Goal: Task Accomplishment & Management: Complete application form

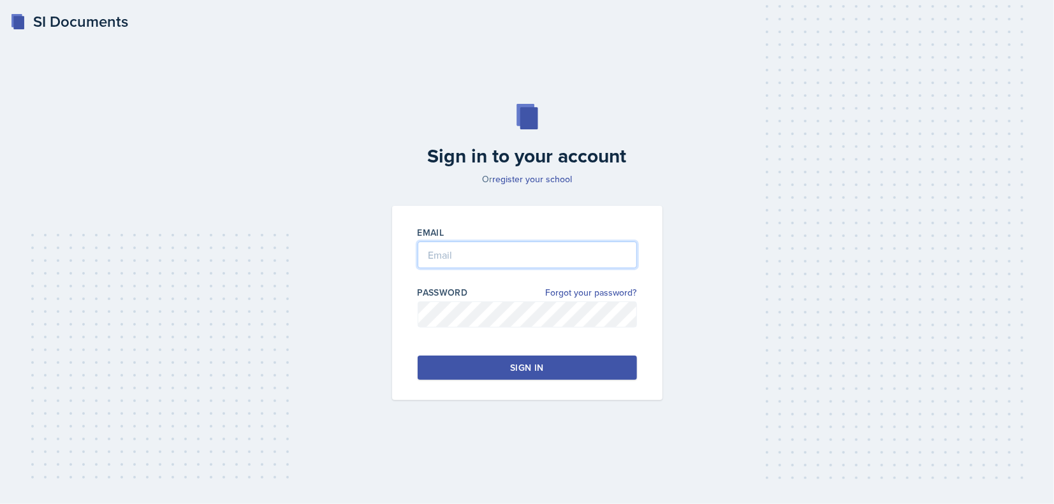
type input "[EMAIL_ADDRESS][DOMAIN_NAME]"
click at [479, 368] on button "Sign in" at bounding box center [526, 368] width 219 height 24
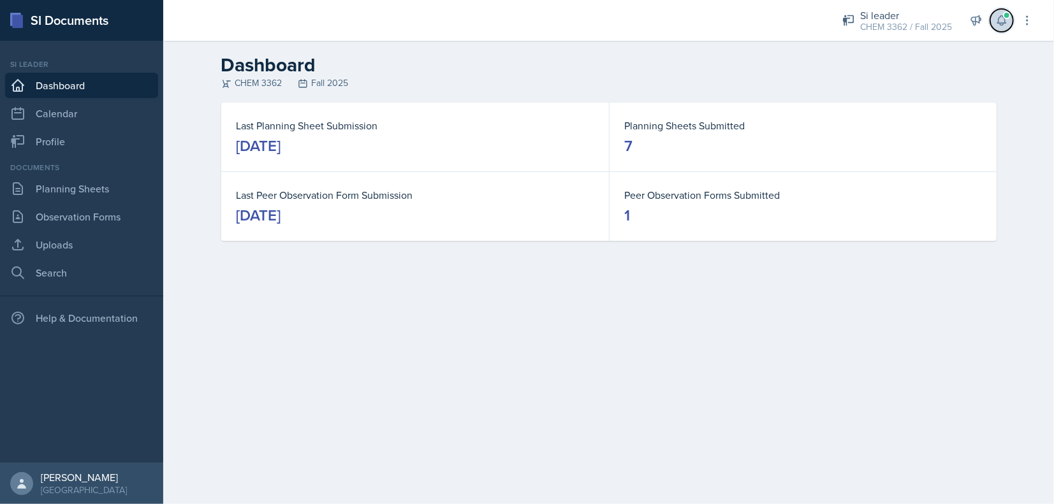
click at [1004, 10] on button at bounding box center [1001, 20] width 23 height 23
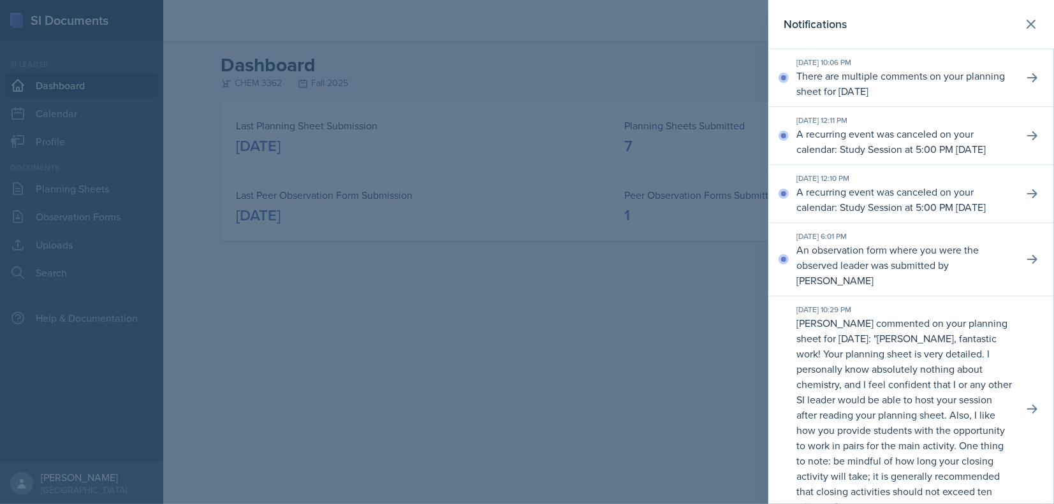
click at [838, 80] on p "There are multiple comments on your planning sheet for [DATE]" at bounding box center [904, 83] width 217 height 31
click at [1026, 75] on icon at bounding box center [1032, 77] width 13 height 13
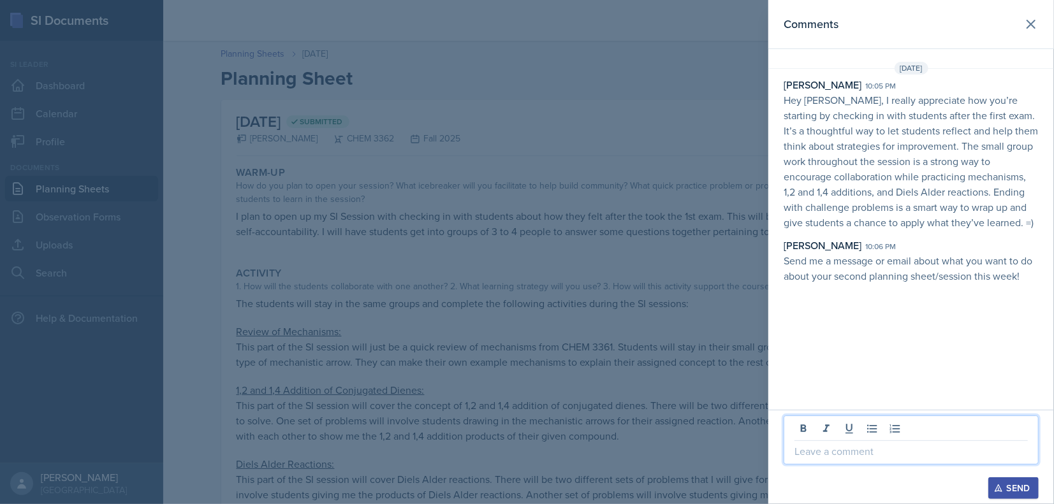
click at [827, 453] on p at bounding box center [910, 451] width 233 height 15
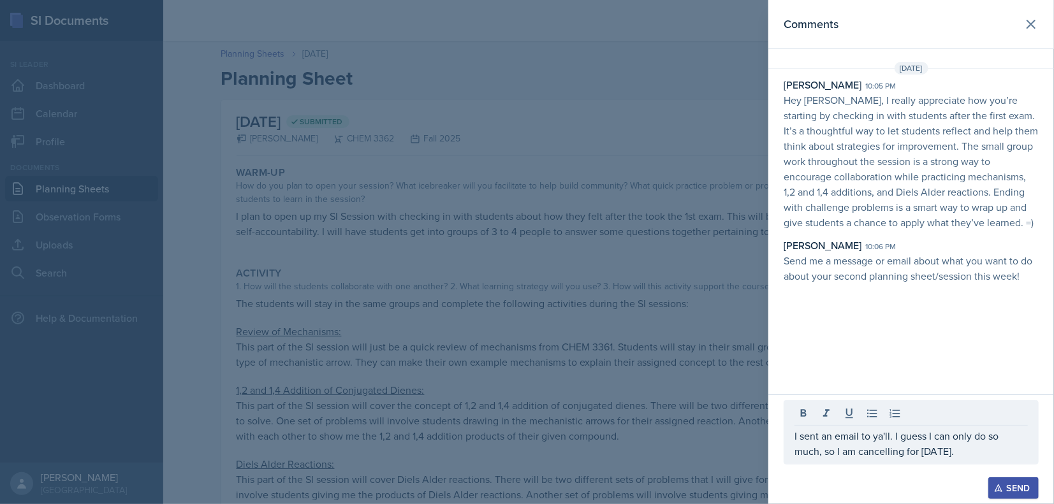
click at [994, 487] on icon "button" at bounding box center [998, 488] width 9 height 9
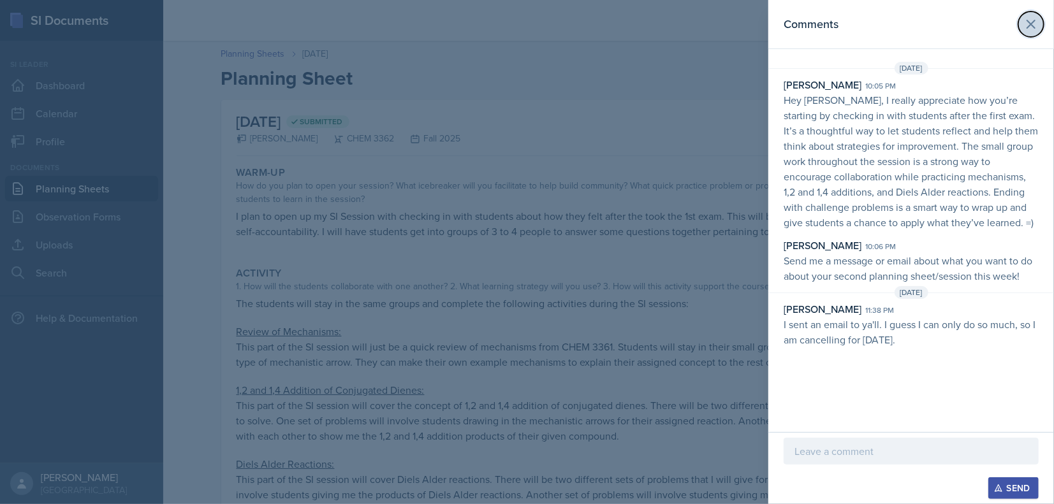
click at [1023, 20] on icon at bounding box center [1030, 24] width 15 height 15
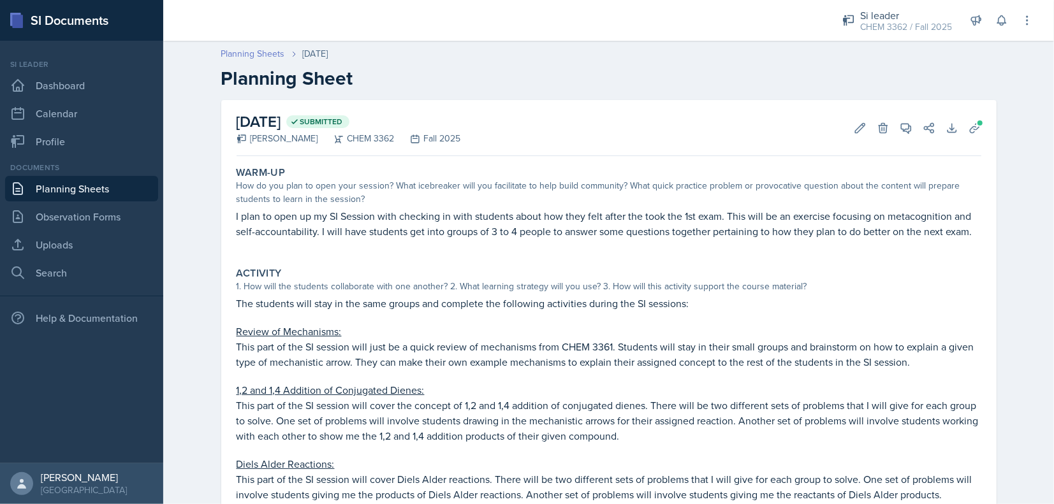
click at [256, 55] on link "Planning Sheets" at bounding box center [253, 53] width 64 height 13
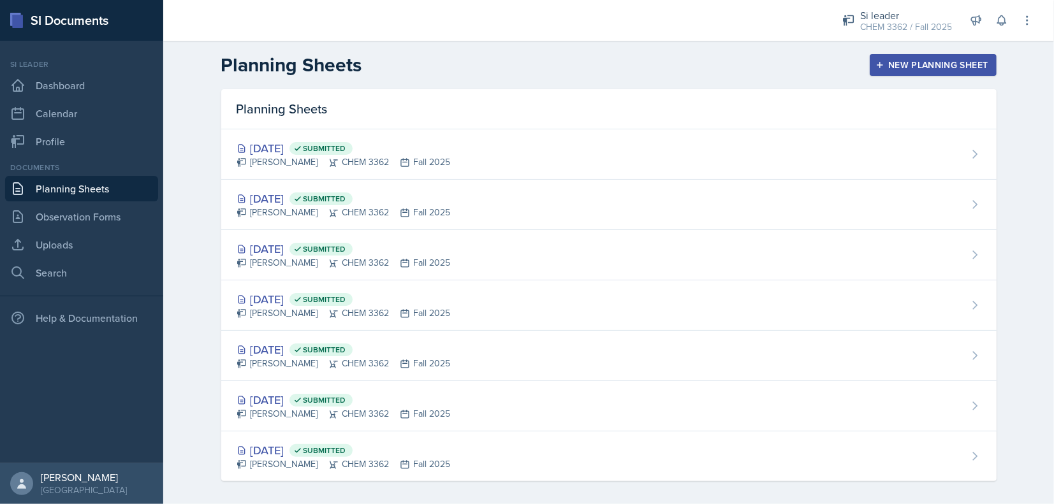
click at [908, 62] on div "New Planning Sheet" at bounding box center [933, 65] width 110 height 10
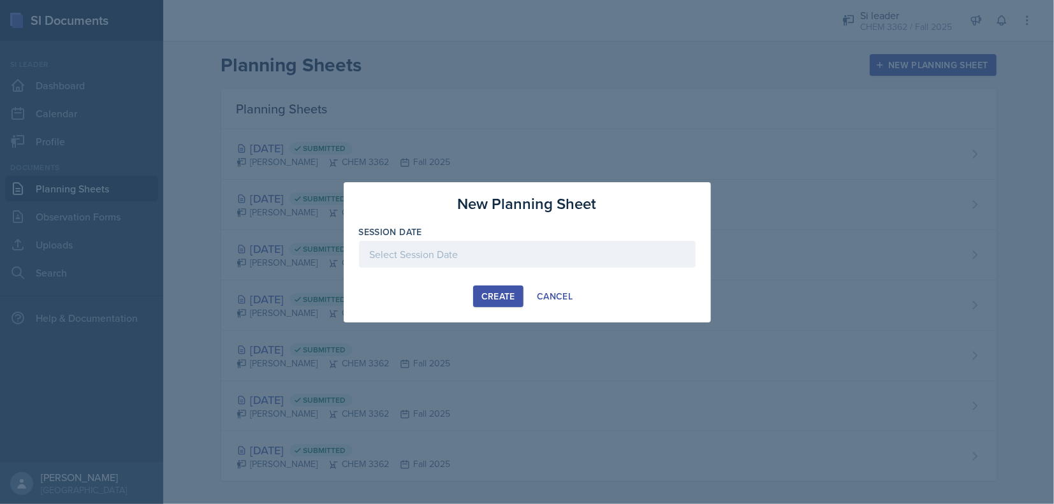
click at [416, 257] on div at bounding box center [527, 254] width 337 height 27
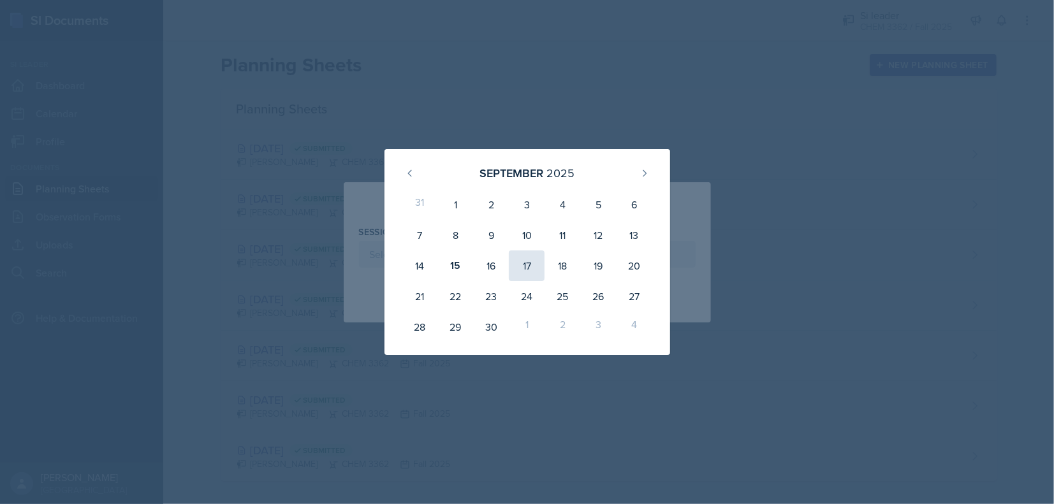
click at [533, 265] on div "17" at bounding box center [527, 265] width 36 height 31
type input "[DATE]"
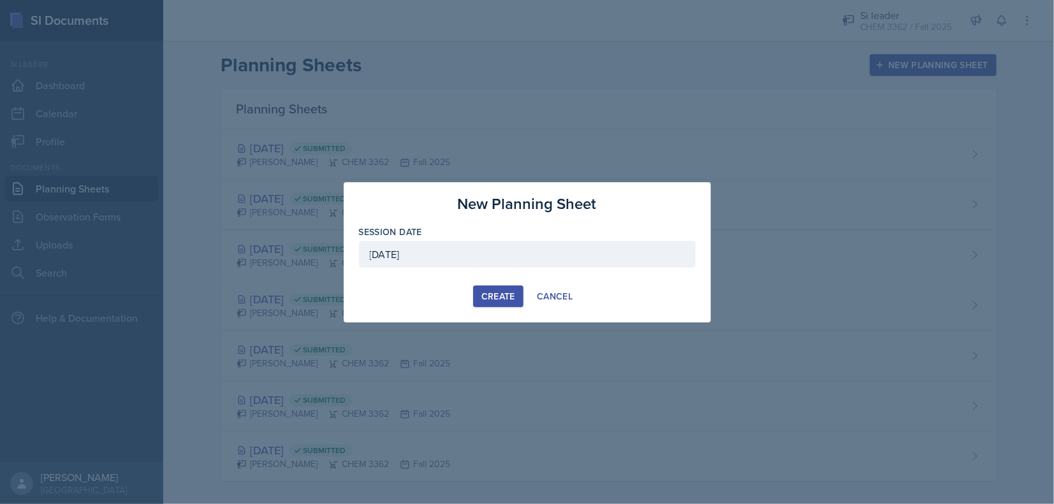
click at [499, 298] on div "Create" at bounding box center [498, 296] width 34 height 10
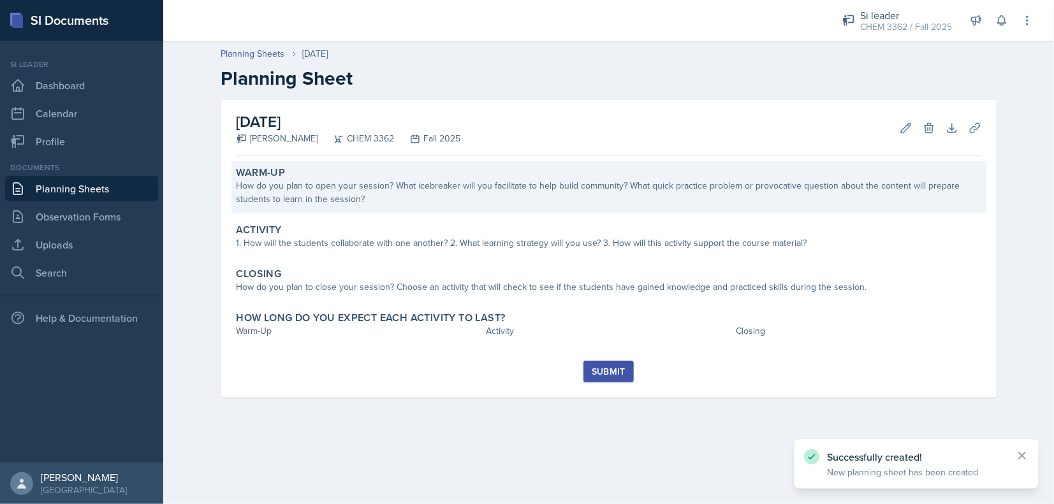
click at [311, 194] on div "How do you plan to open your session? What icebreaker will you facilitate to he…" at bounding box center [608, 192] width 744 height 27
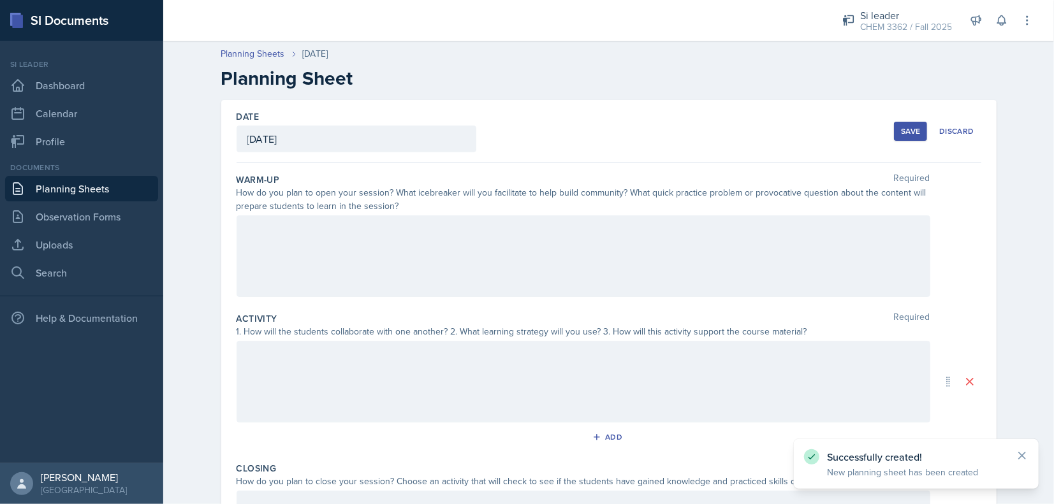
click at [313, 241] on div at bounding box center [582, 256] width 693 height 82
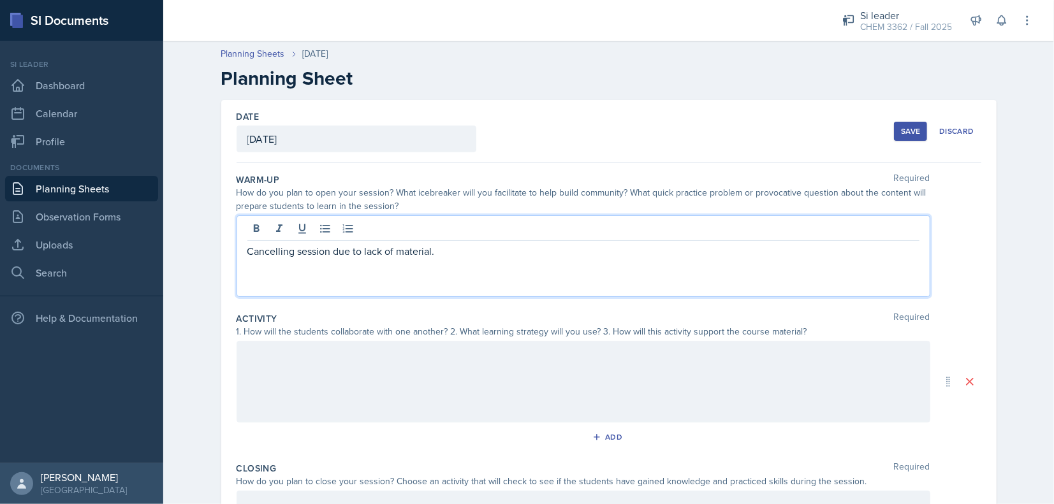
click at [334, 254] on p "Cancelling session due to lack of material." at bounding box center [583, 250] width 672 height 15
copy p "Cancelling session due to lack of material."
click at [342, 399] on div at bounding box center [582, 382] width 693 height 82
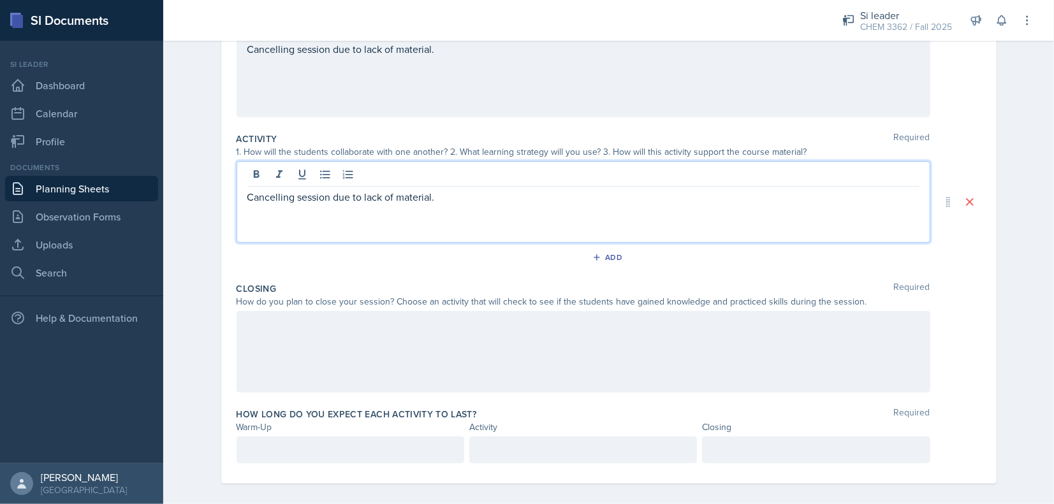
scroll to position [188, 0]
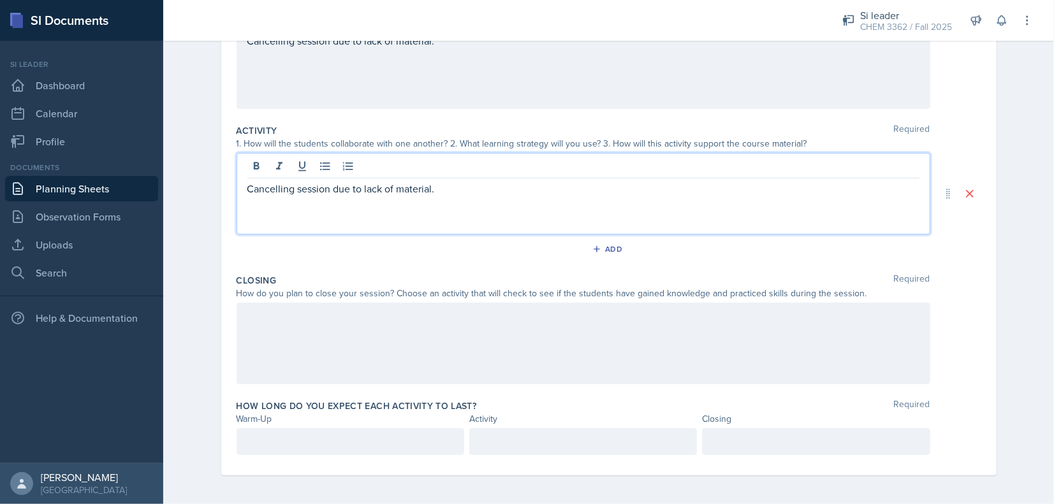
click at [279, 328] on div at bounding box center [582, 344] width 693 height 82
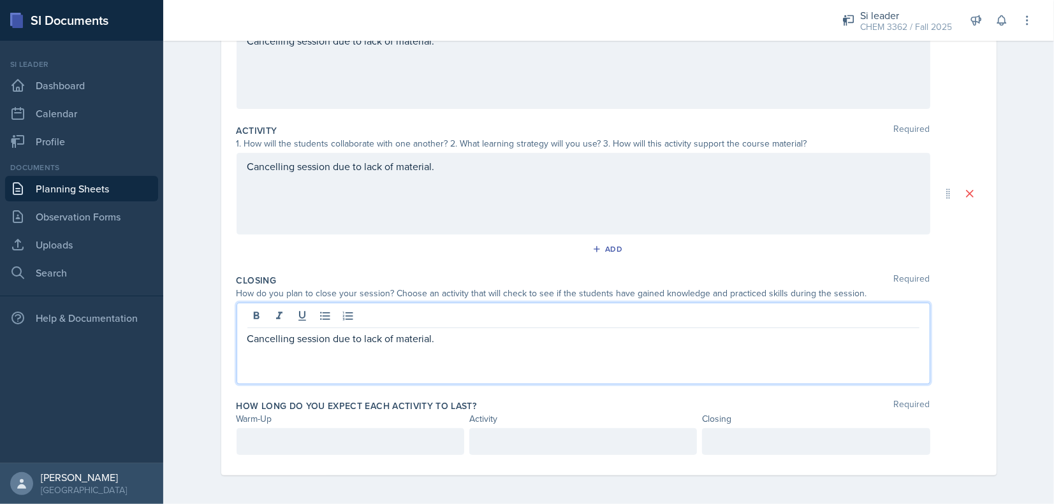
scroll to position [210, 0]
click at [363, 440] on p at bounding box center [350, 439] width 206 height 15
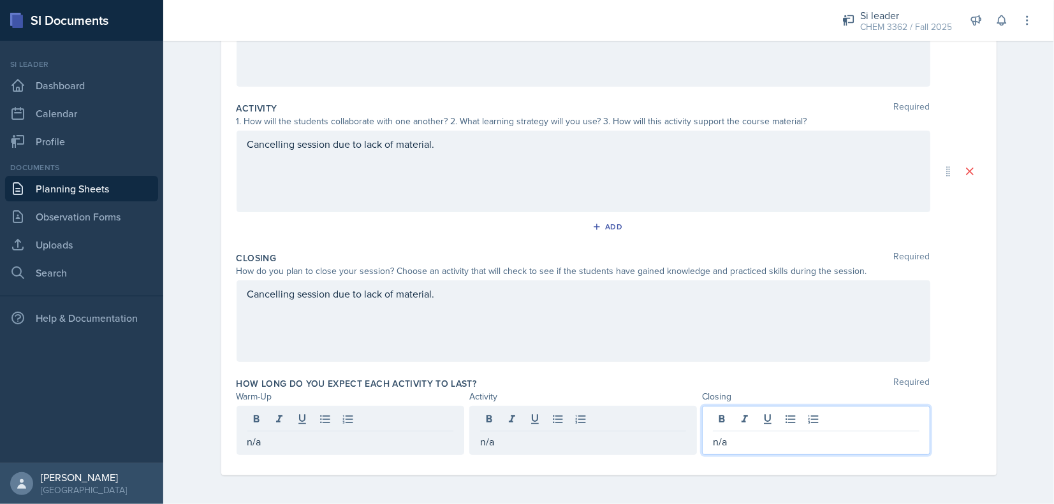
click at [474, 275] on div "How do you plan to close your session? Choose an activity that will check to se…" at bounding box center [582, 271] width 693 height 13
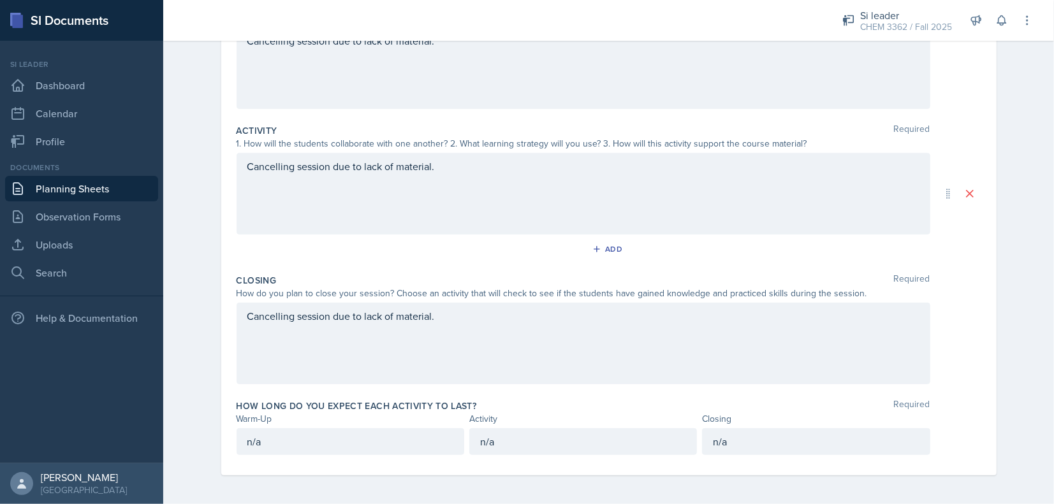
click at [444, 297] on div "How do you plan to close your session? Choose an activity that will check to se…" at bounding box center [582, 293] width 693 height 13
click at [457, 309] on div "Cancelling session due to lack of material." at bounding box center [582, 344] width 693 height 82
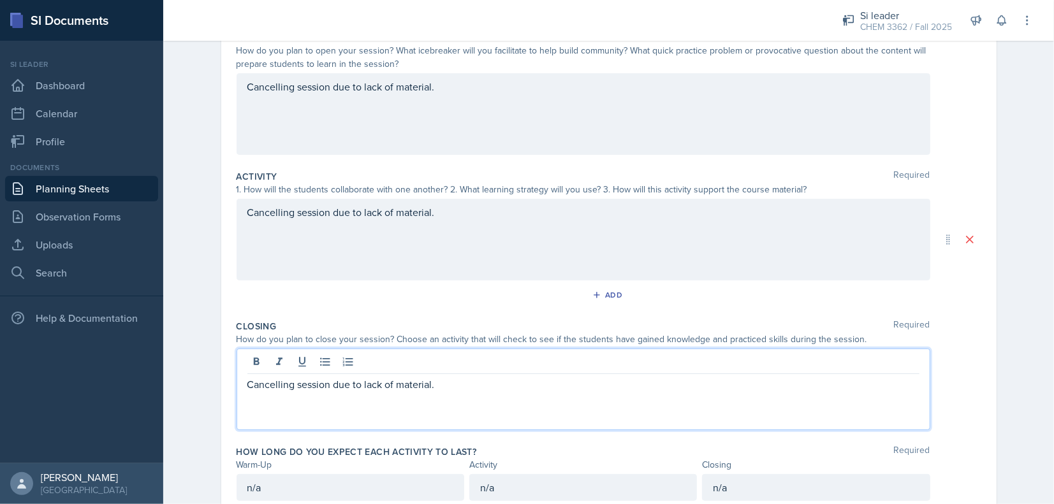
scroll to position [0, 0]
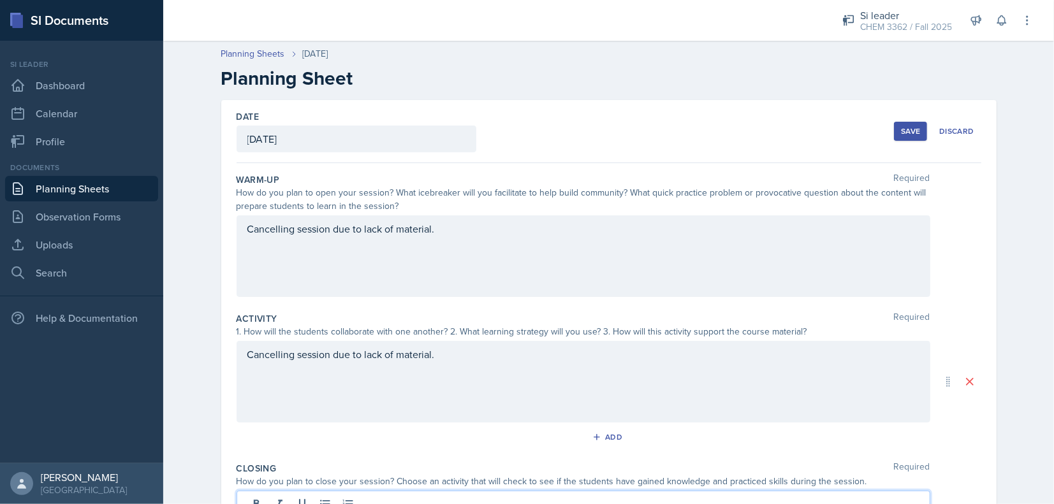
click at [454, 226] on div "Cancelling session due to lack of material." at bounding box center [582, 256] width 693 height 82
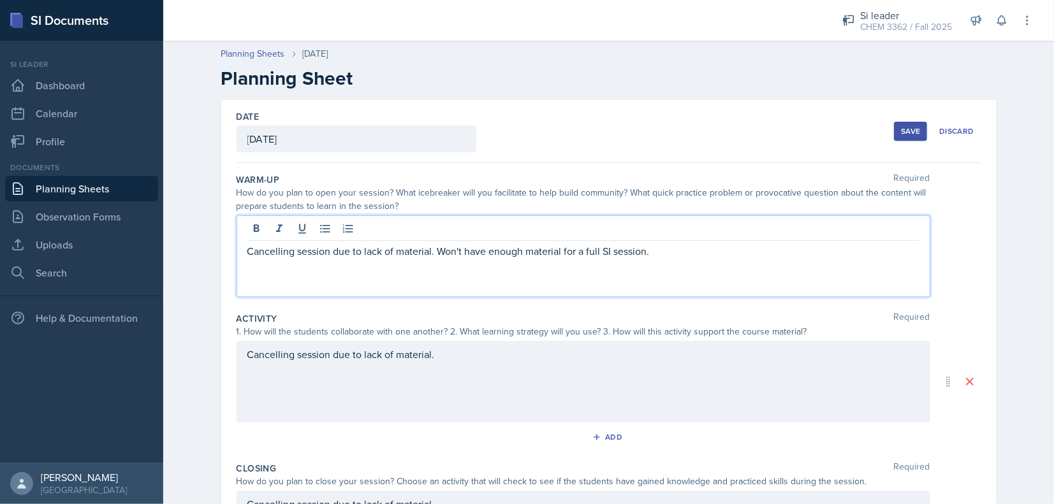
click at [451, 256] on p "Cancelling session due to lack of material. Won't have enough material for a fu…" at bounding box center [583, 250] width 672 height 15
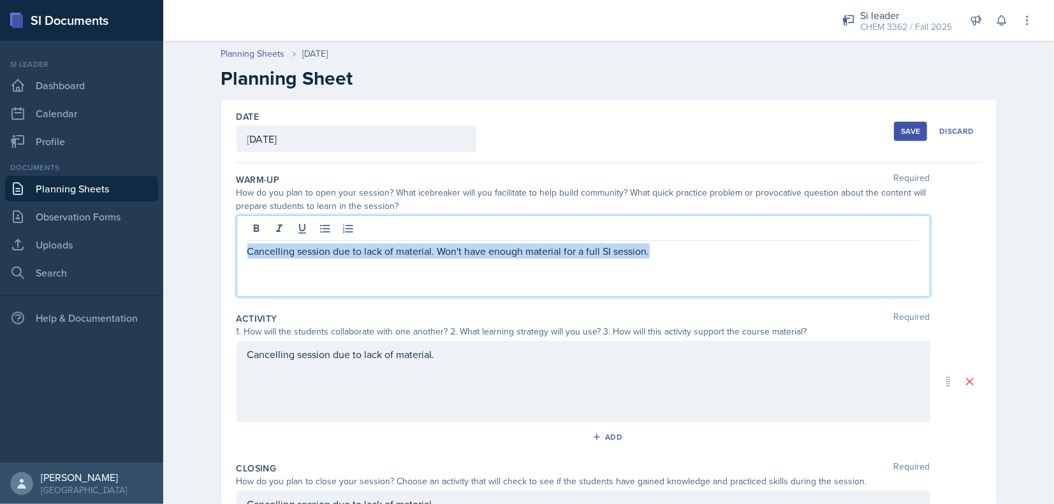
click at [451, 256] on p "Cancelling session due to lack of material. Won't have enough material for a fu…" at bounding box center [583, 250] width 672 height 15
copy p "Cancelling session due to lack of material. Won't have enough material for a fu…"
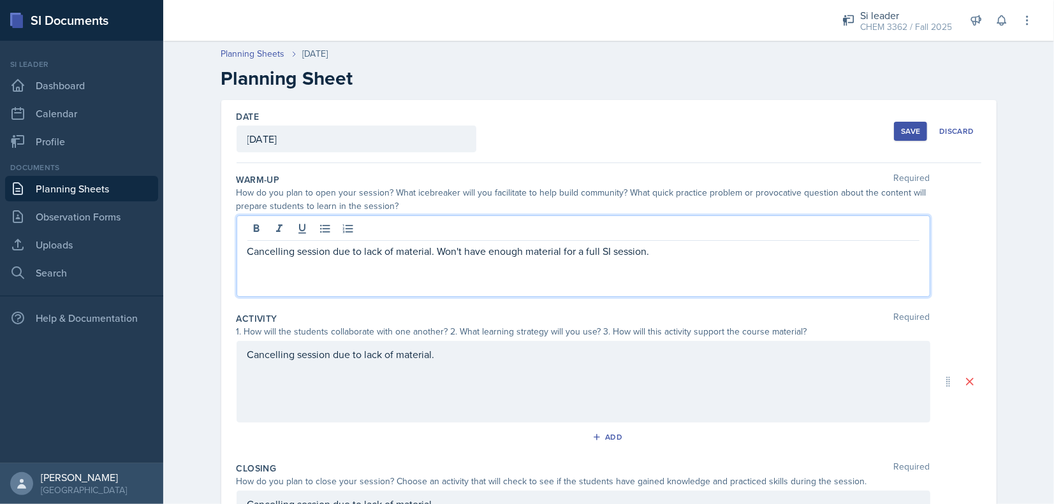
click at [362, 349] on div "Cancelling session due to lack of material." at bounding box center [582, 382] width 693 height 82
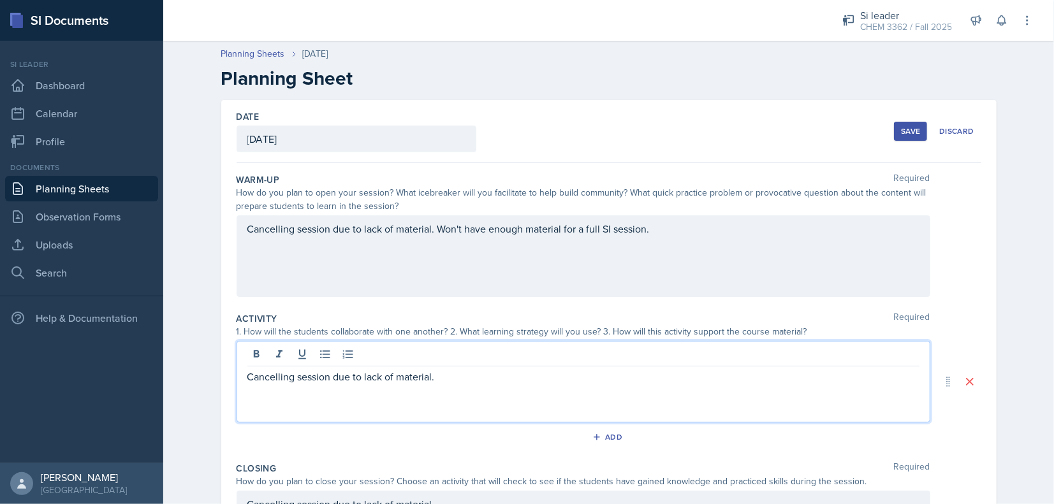
click at [362, 349] on div at bounding box center [583, 355] width 672 height 21
click at [364, 376] on p "Cancelling session due to lack of material." at bounding box center [583, 376] width 672 height 15
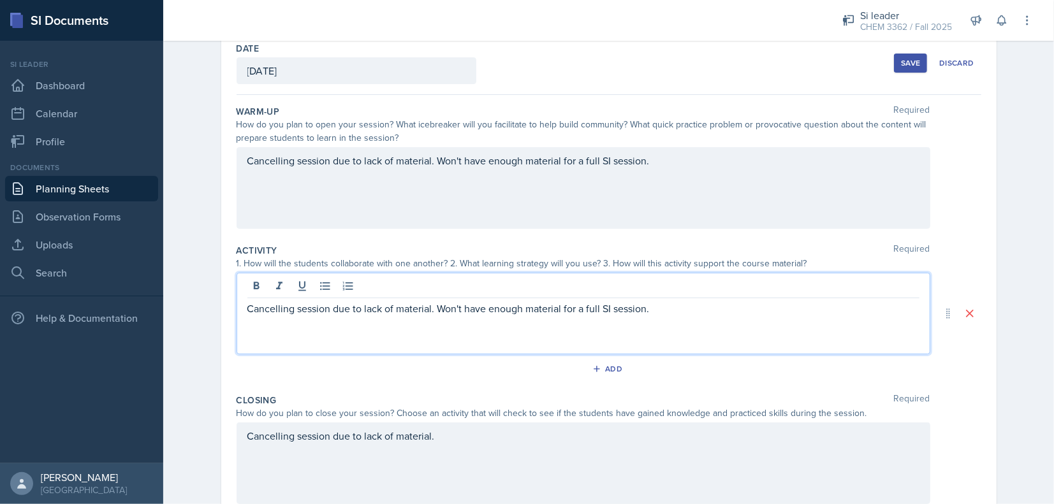
scroll to position [188, 0]
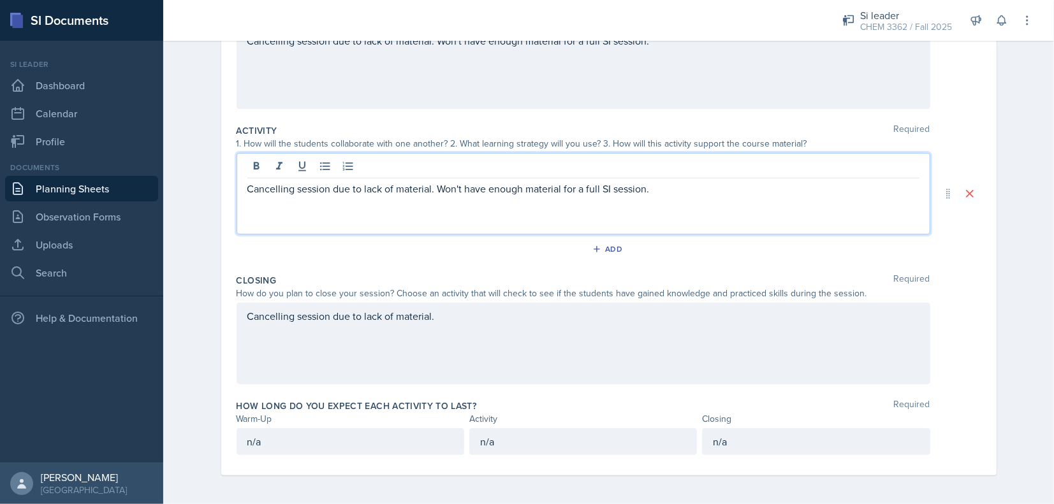
click at [349, 349] on div "Cancelling session due to lack of material." at bounding box center [582, 344] width 693 height 82
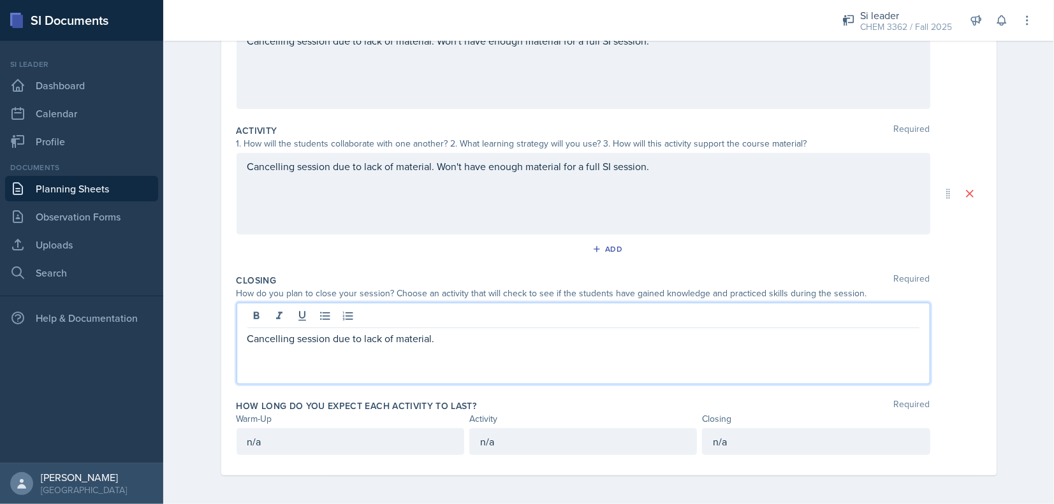
click at [349, 335] on p "Cancelling session due to lack of material." at bounding box center [583, 338] width 672 height 15
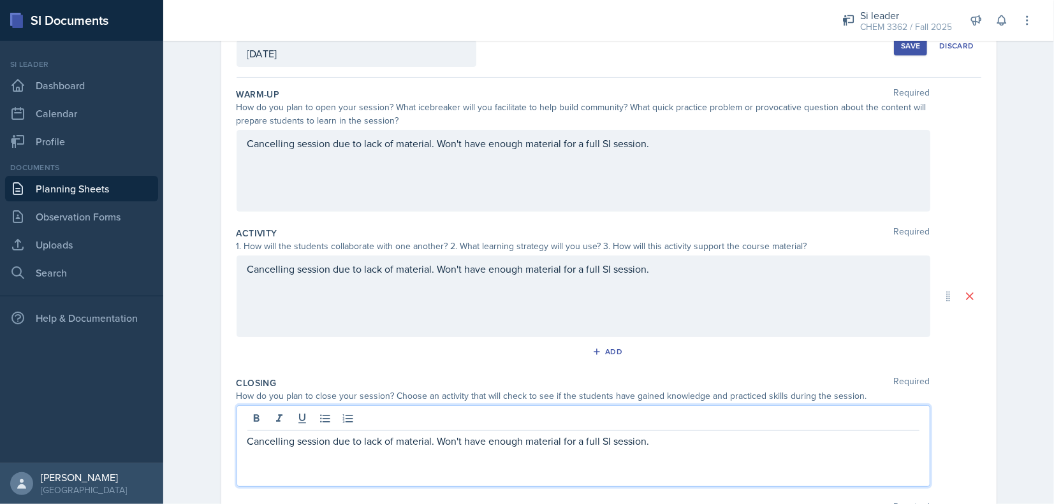
scroll to position [0, 0]
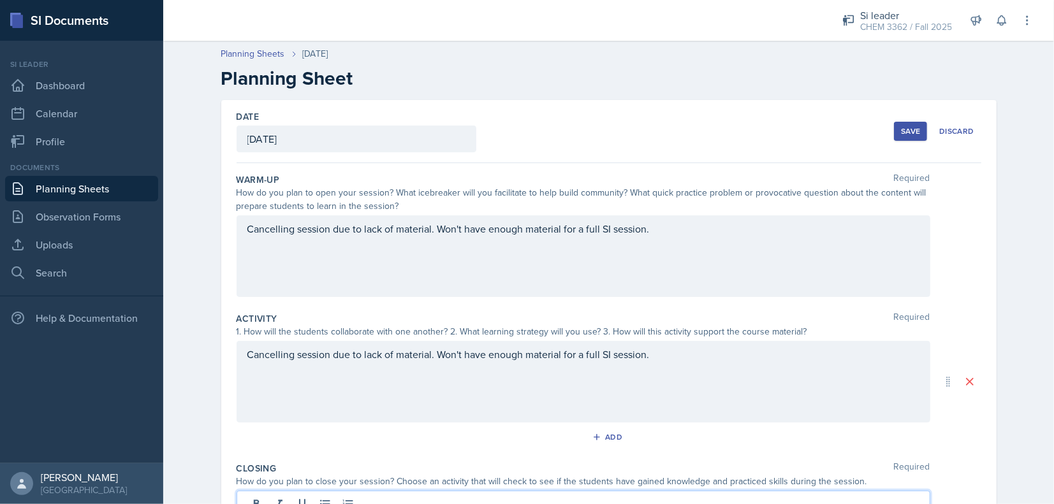
click at [906, 130] on div "Save" at bounding box center [910, 131] width 19 height 10
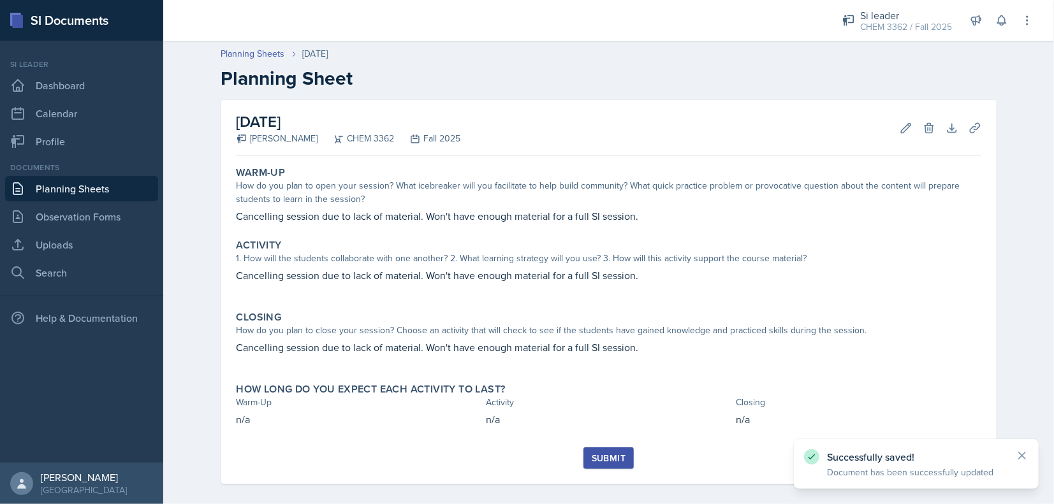
click at [622, 461] on button "Submit" at bounding box center [608, 458] width 50 height 22
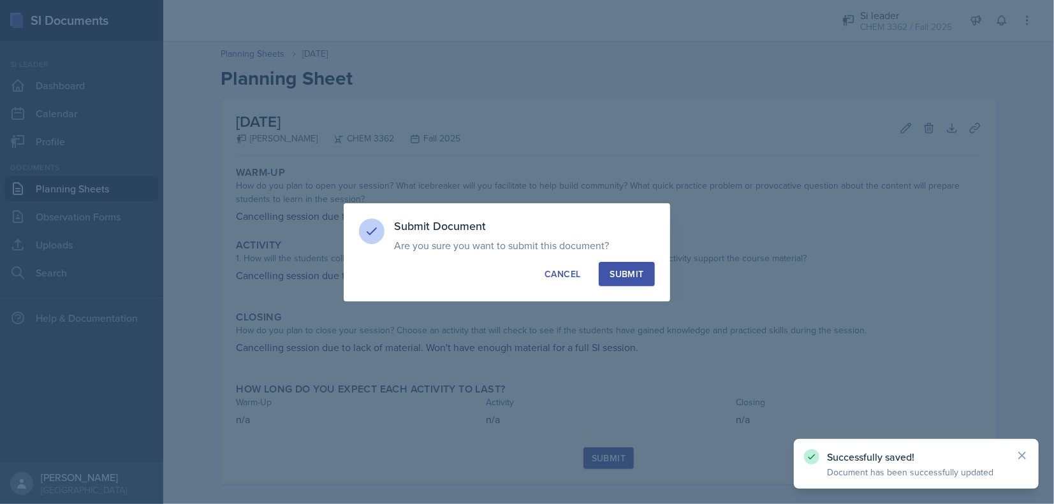
click at [635, 282] on button "Submit" at bounding box center [625, 274] width 55 height 24
